Goal: Task Accomplishment & Management: Manage account settings

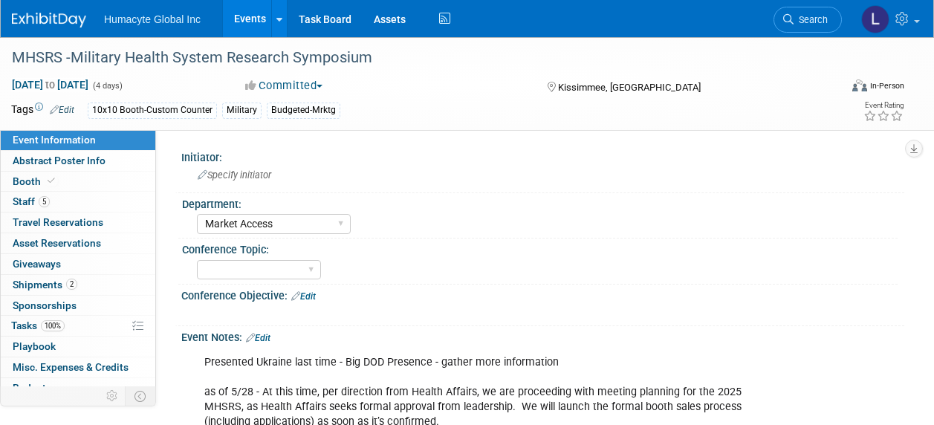
select select "Market Access"
select select "TBD"
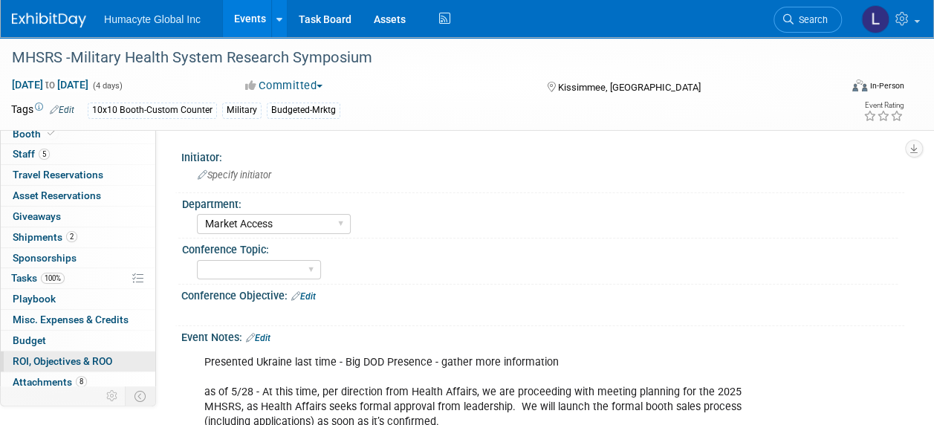
scroll to position [70, 0]
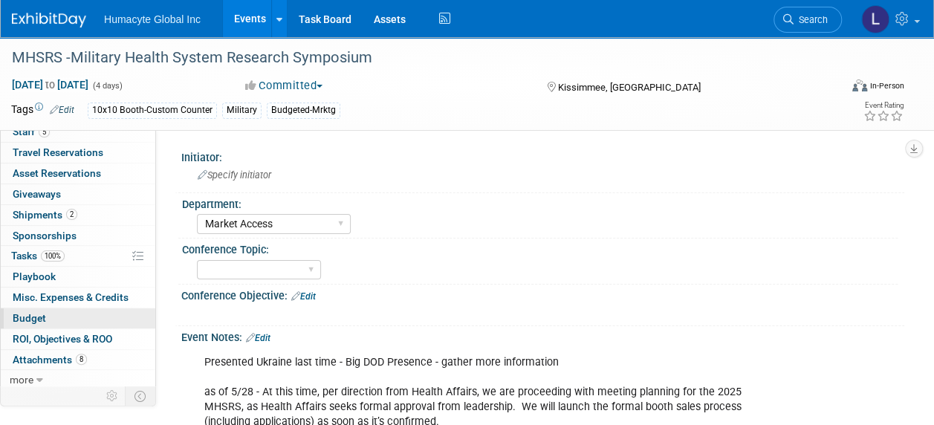
click at [33, 308] on link "Budget" at bounding box center [78, 318] width 155 height 20
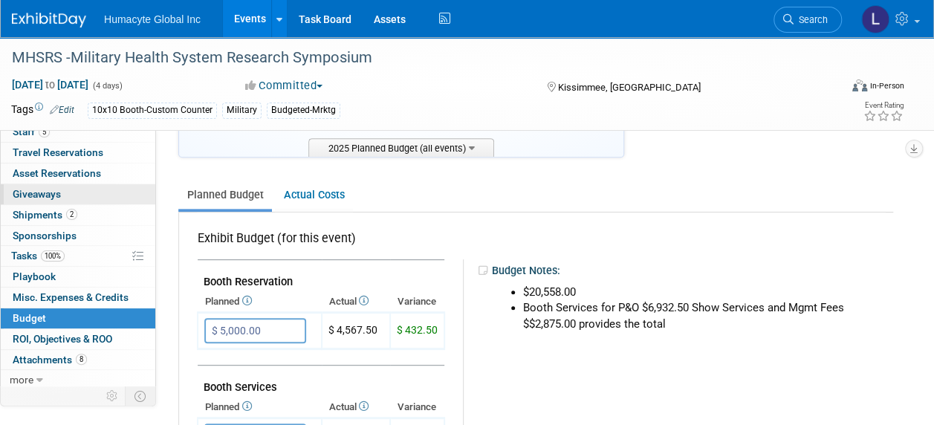
scroll to position [0, 0]
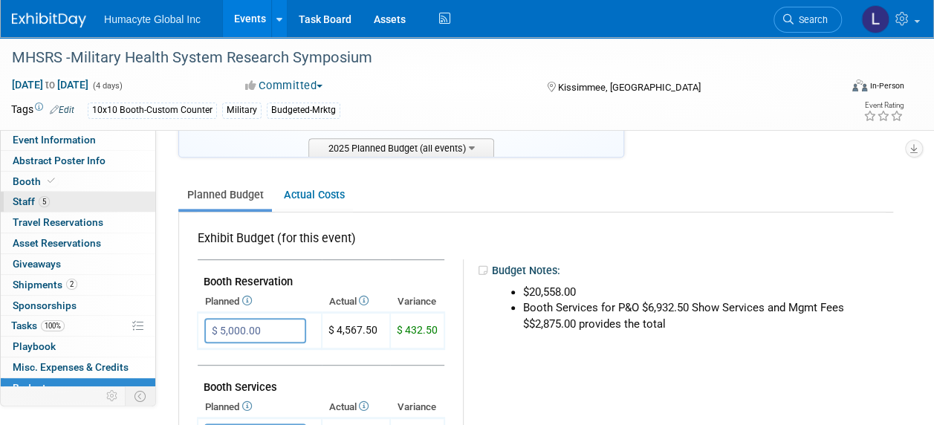
click at [28, 193] on link "5 Staff 5" at bounding box center [78, 202] width 155 height 20
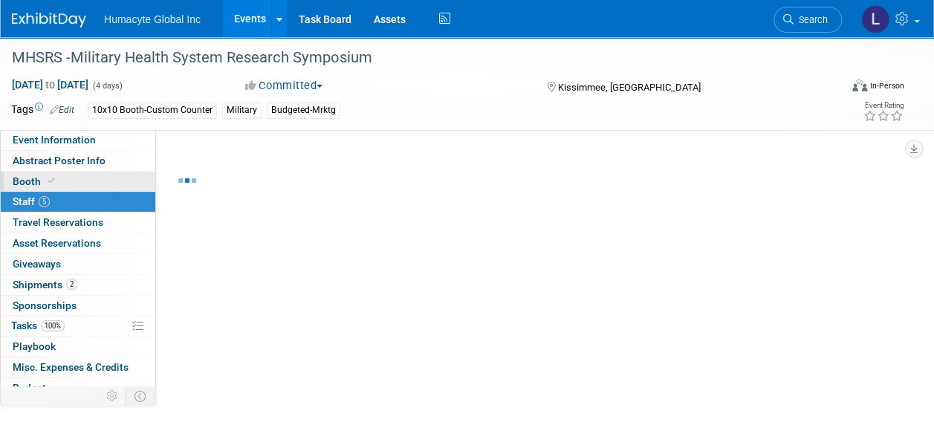
click at [25, 183] on span "Booth" at bounding box center [35, 181] width 45 height 12
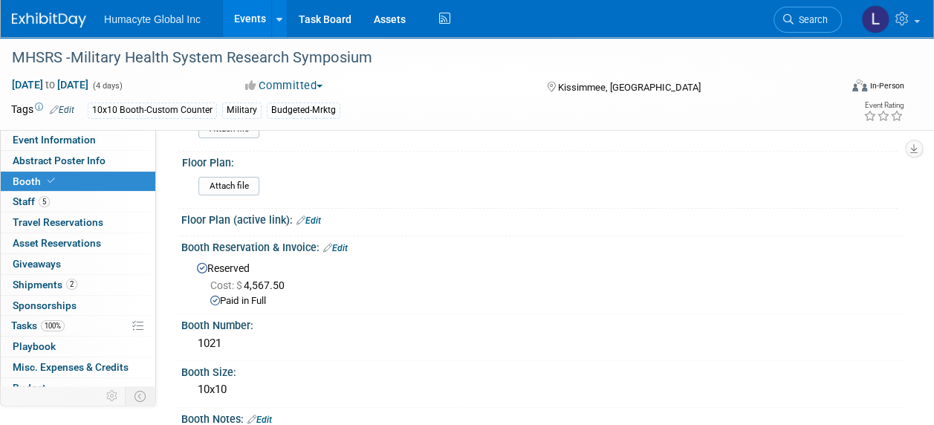
scroll to position [74, 0]
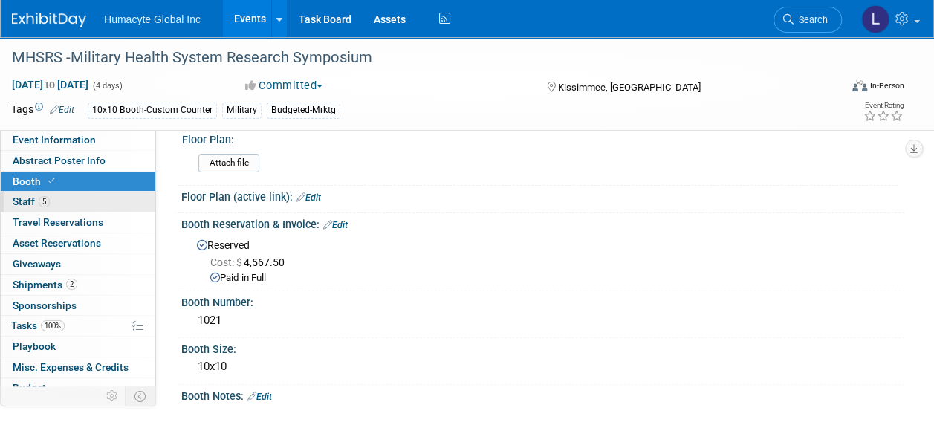
click at [16, 196] on span "Staff 5" at bounding box center [31, 201] width 37 height 12
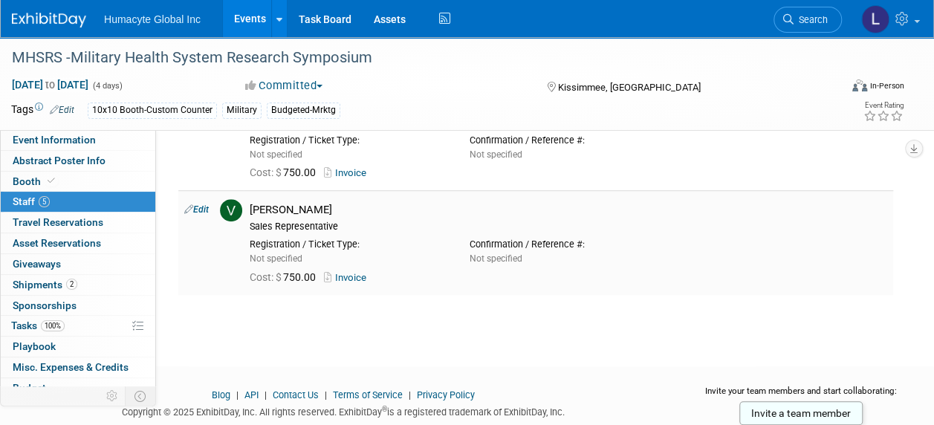
scroll to position [446, 0]
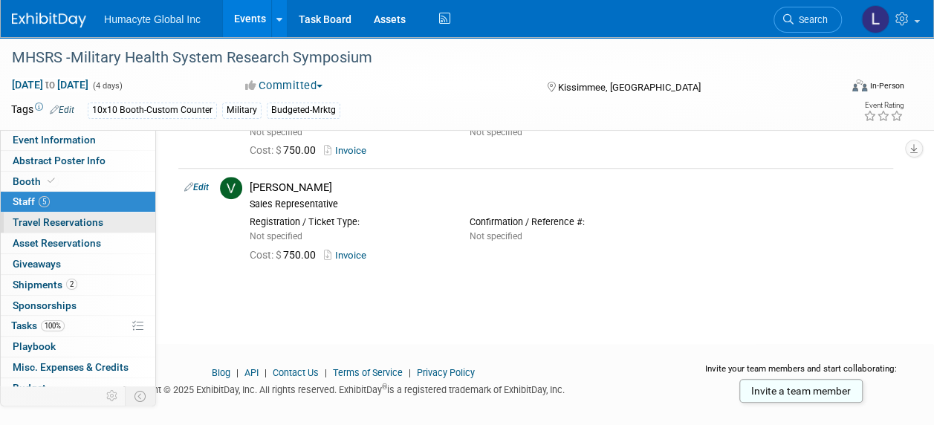
click at [36, 219] on span "Travel Reservations 0" at bounding box center [58, 222] width 91 height 12
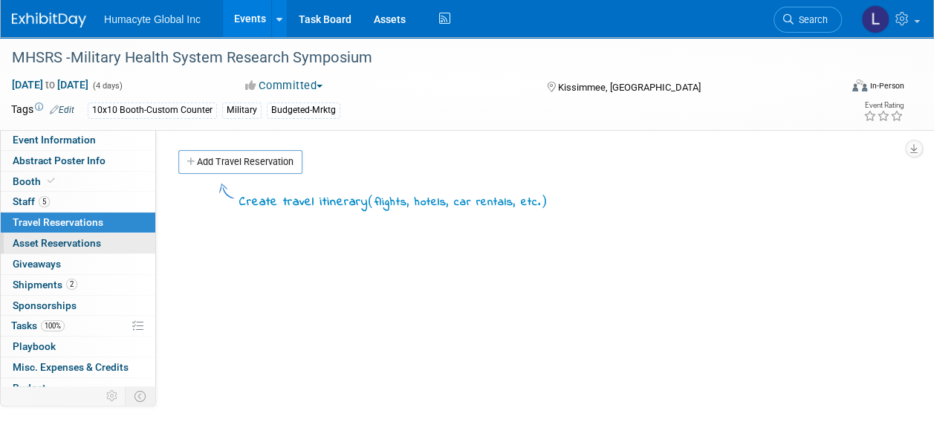
click at [30, 245] on span "Asset Reservations 0" at bounding box center [57, 243] width 88 height 12
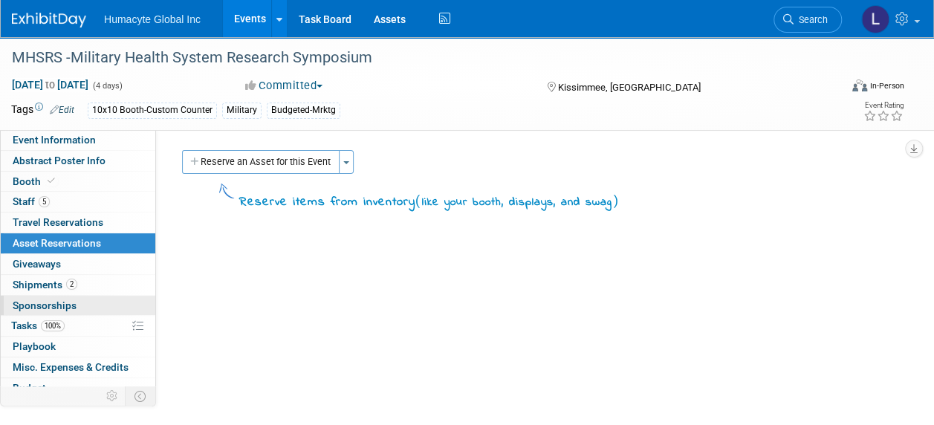
click at [39, 300] on span "Sponsorships 0" at bounding box center [45, 306] width 64 height 12
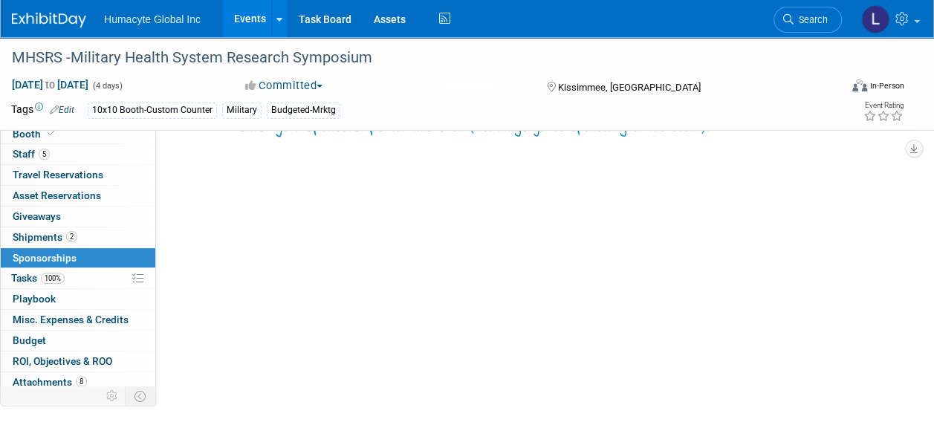
scroll to position [70, 0]
